Goal: Information Seeking & Learning: Learn about a topic

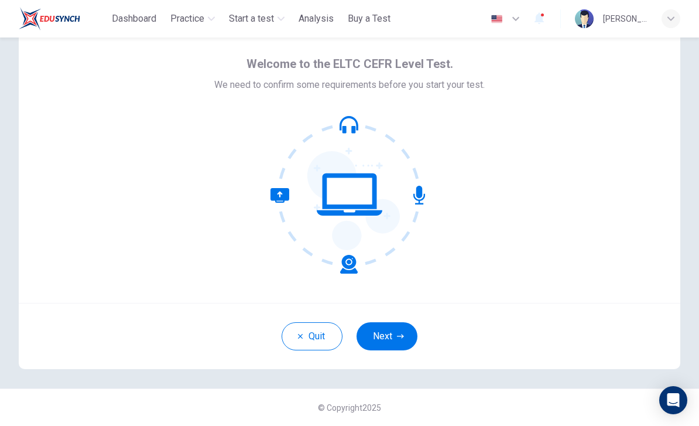
scroll to position [39, 0]
click at [297, 346] on button "Quit" at bounding box center [312, 336] width 61 height 28
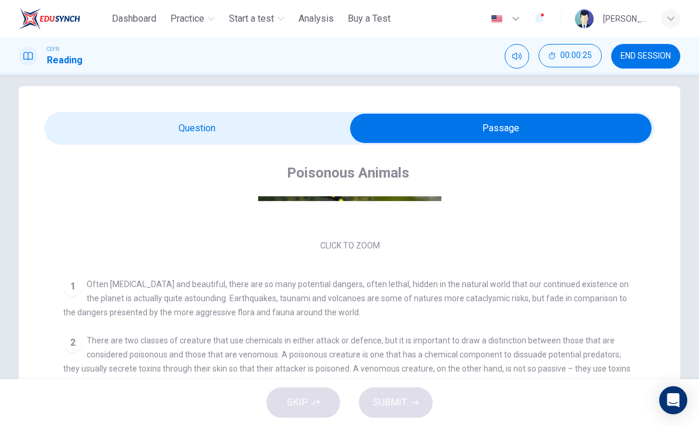
scroll to position [148, 0]
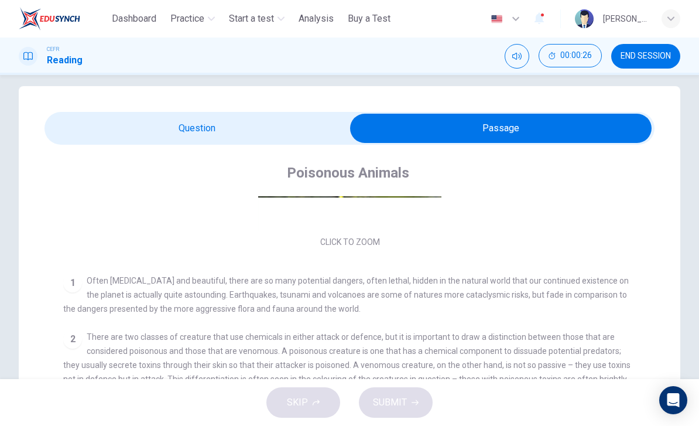
click at [522, 53] on button "Mute" at bounding box center [517, 56] width 25 height 25
click at [513, 53] on icon "Unmute" at bounding box center [516, 56] width 9 height 9
click at [516, 54] on icon "Mute" at bounding box center [516, 56] width 9 height 9
click at [524, 55] on button "Unmute" at bounding box center [517, 56] width 25 height 25
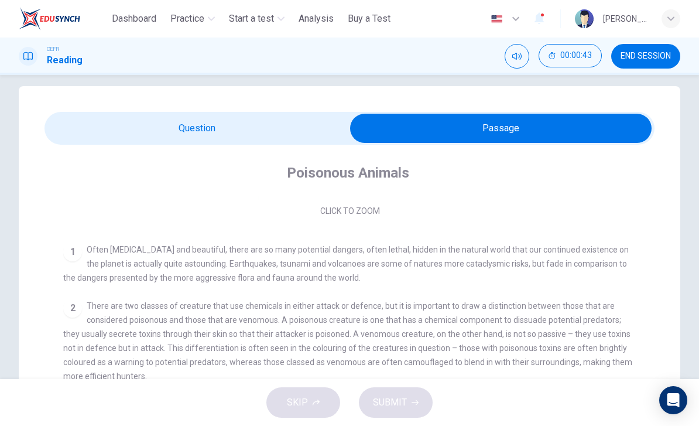
scroll to position [186, 0]
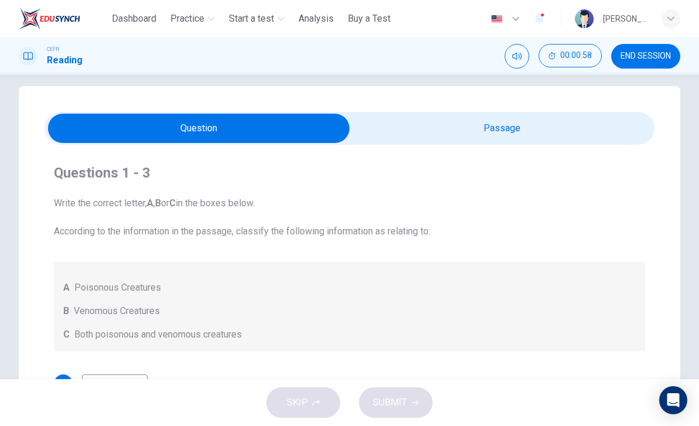
click at [40, 54] on div "CEFR Reading" at bounding box center [51, 56] width 64 height 22
click at [663, 57] on span "END SESSION" at bounding box center [646, 56] width 50 height 9
click at [186, 17] on span "Practice" at bounding box center [187, 19] width 34 height 14
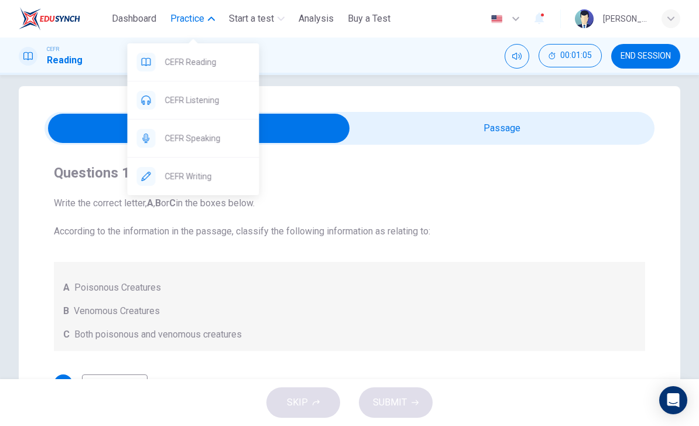
click at [166, 110] on div "CEFR Listening" at bounding box center [194, 99] width 132 height 37
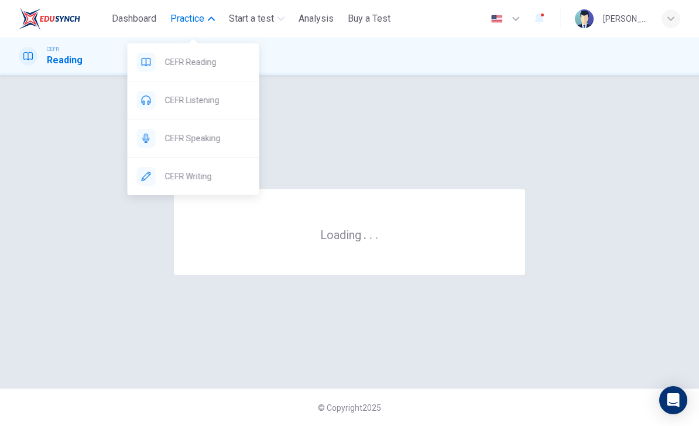
scroll to position [0, 0]
